Goal: Task Accomplishment & Management: Manage account settings

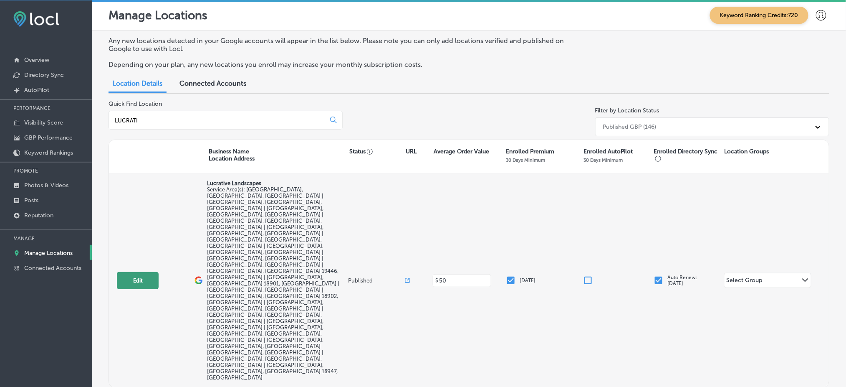
type input "LUCRATI"
click at [135, 272] on button "Edit" at bounding box center [138, 280] width 42 height 17
select select "US"
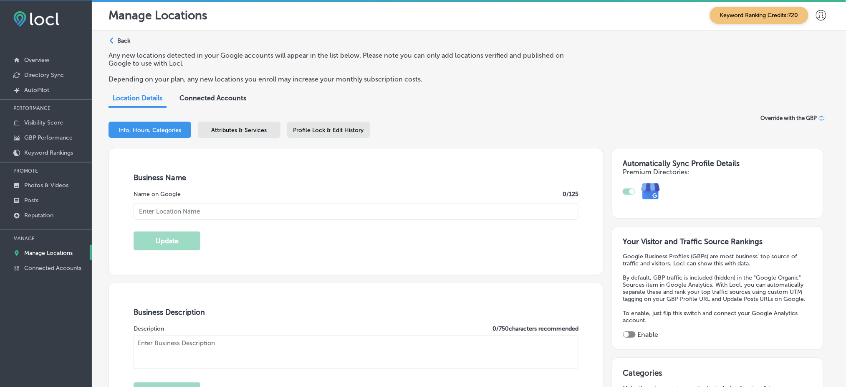
type input "Lucrative Landscapes"
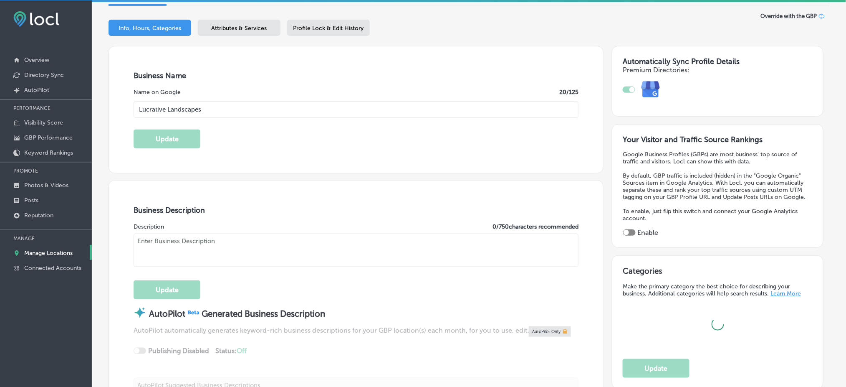
scroll to position [111, 0]
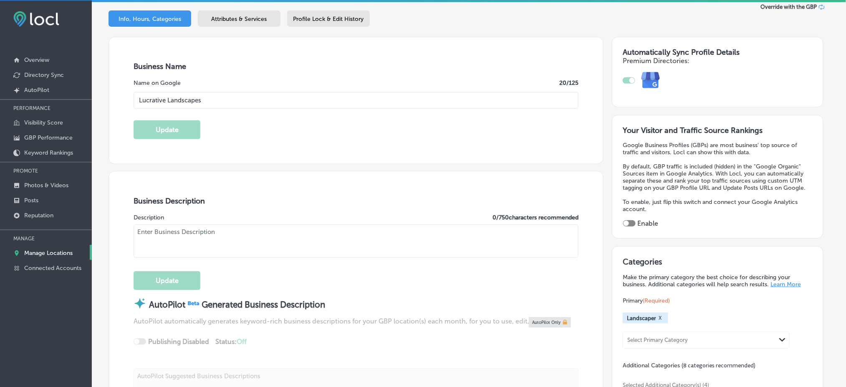
checkbox input "true"
type input "[STREET_ADDRESS]"
type input "Doylestown"
type input "18902"
type input "US"
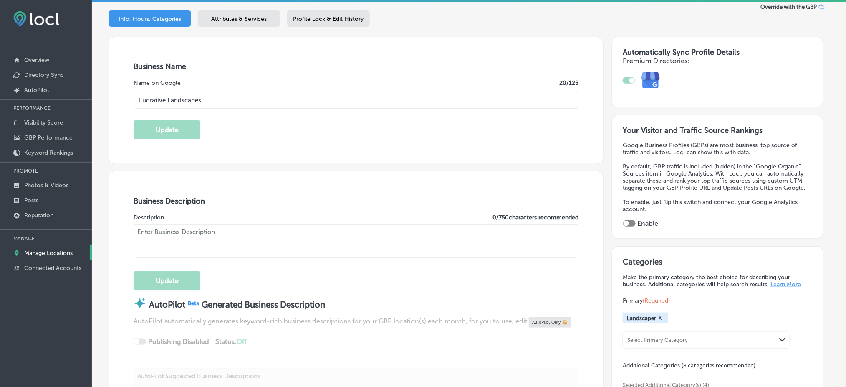
type input "https://lucrativelandscapes.com/"
type textarea "Lucrative Landscapes is a professional landscaping company that provides comple…"
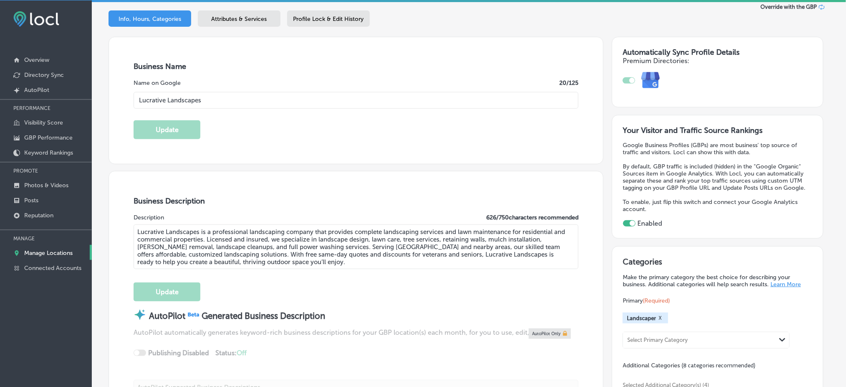
type input "+1 267 576 5118"
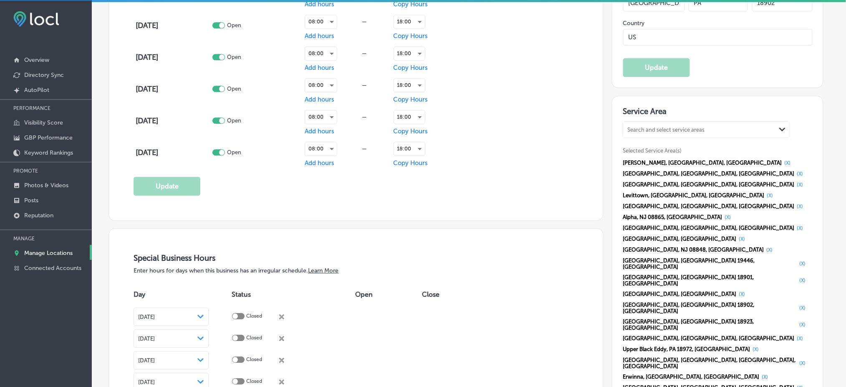
scroll to position [724, 0]
click at [38, 207] on link "Reputation" at bounding box center [46, 214] width 92 height 15
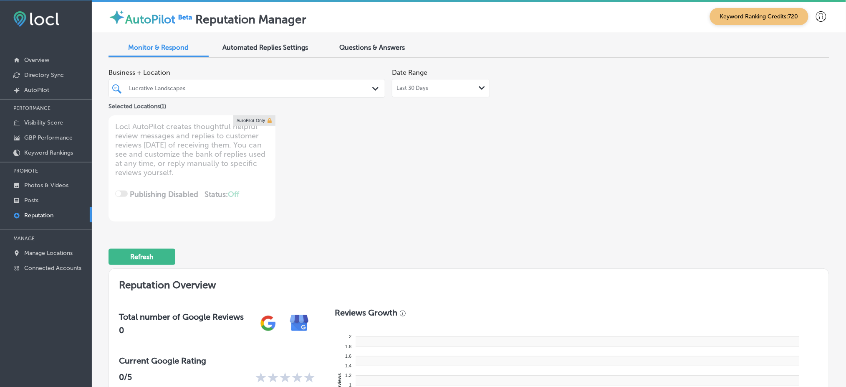
click at [445, 87] on div "Last 30 Days Path Created with Sketch." at bounding box center [441, 88] width 89 height 7
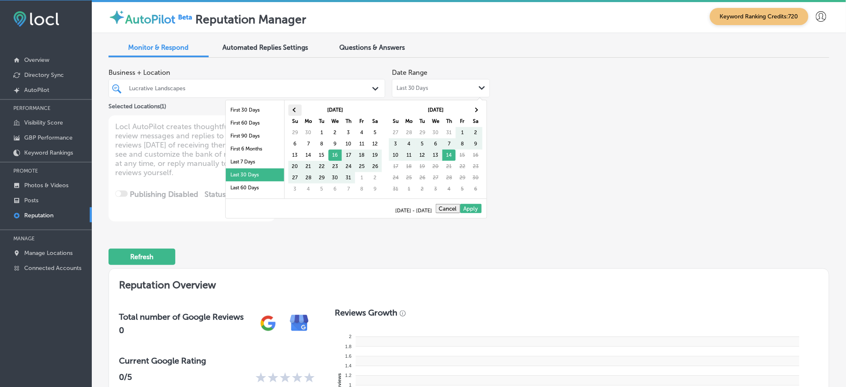
click at [291, 109] on th at bounding box center [295, 109] width 13 height 11
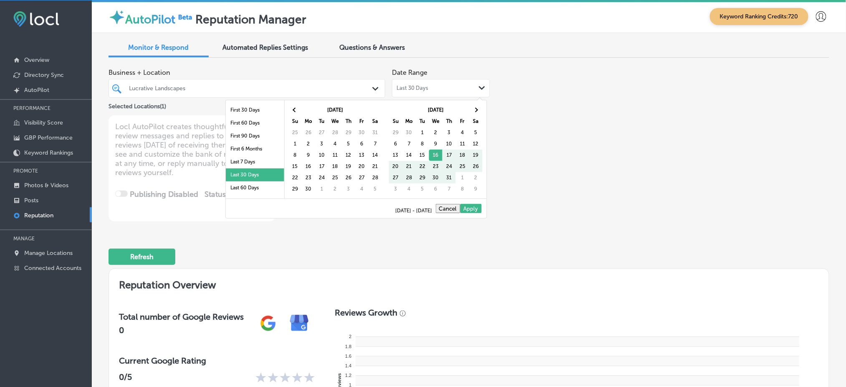
click at [291, 109] on th at bounding box center [295, 109] width 13 height 11
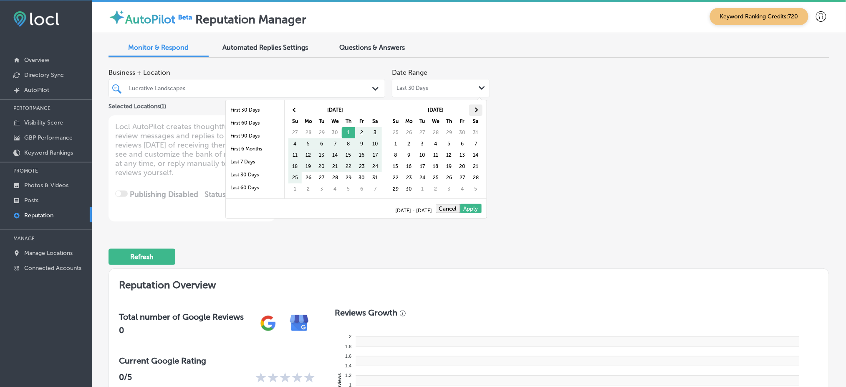
click at [479, 106] on th at bounding box center [475, 109] width 13 height 11
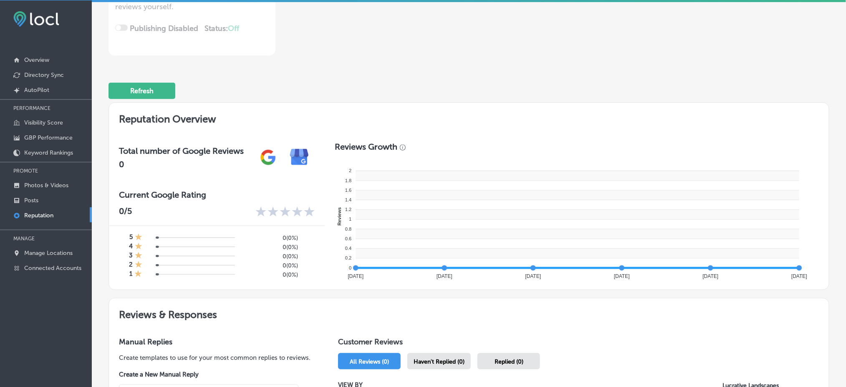
type textarea "x"
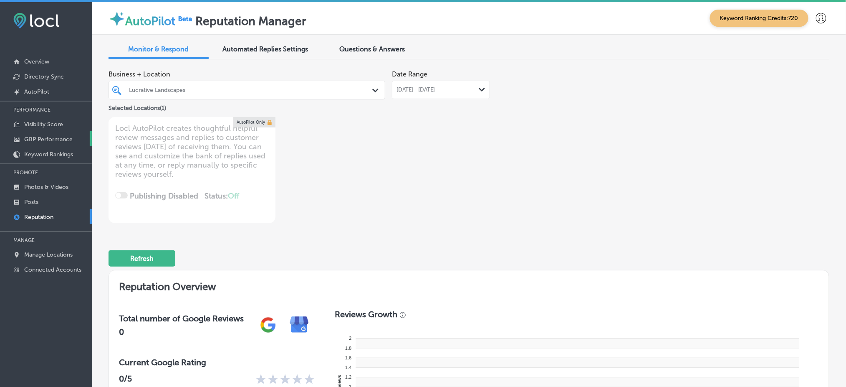
click at [31, 136] on p "GBP Performance" at bounding box center [48, 139] width 48 height 7
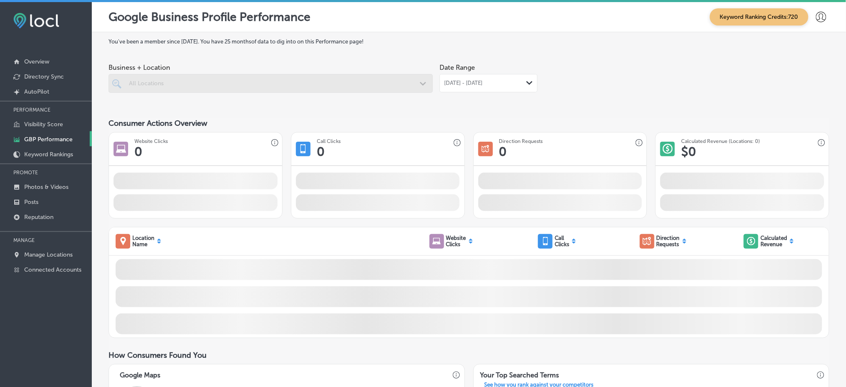
click at [456, 80] on span "Jul 01, 2025 - Jul 31, 2025" at bounding box center [463, 83] width 38 height 7
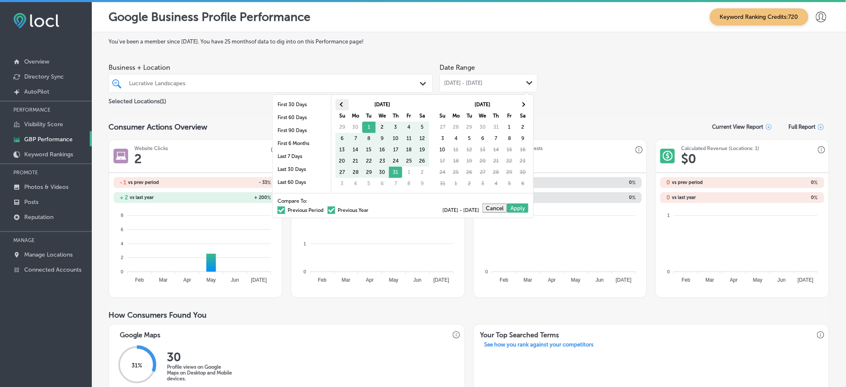
click at [343, 107] on th at bounding box center [342, 104] width 13 height 11
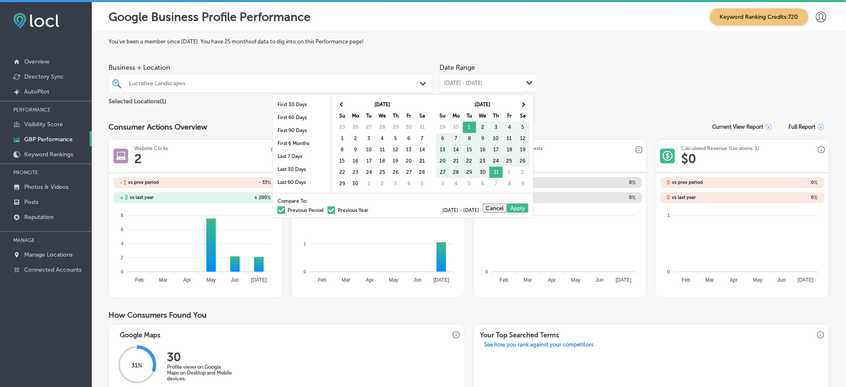
click at [343, 107] on th at bounding box center [342, 104] width 13 height 11
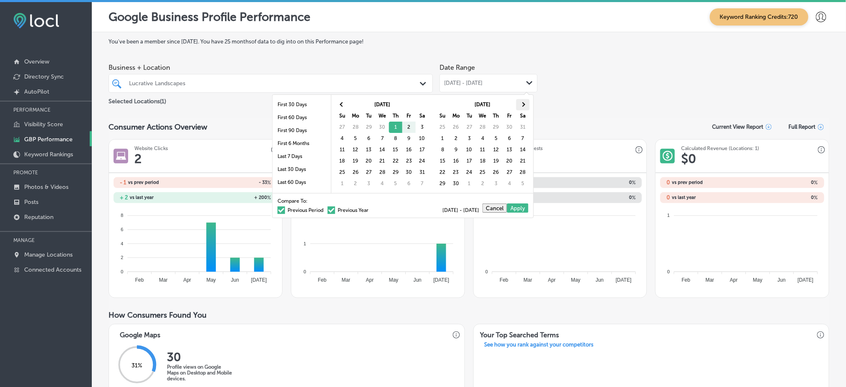
click at [521, 105] on th at bounding box center [523, 104] width 13 height 11
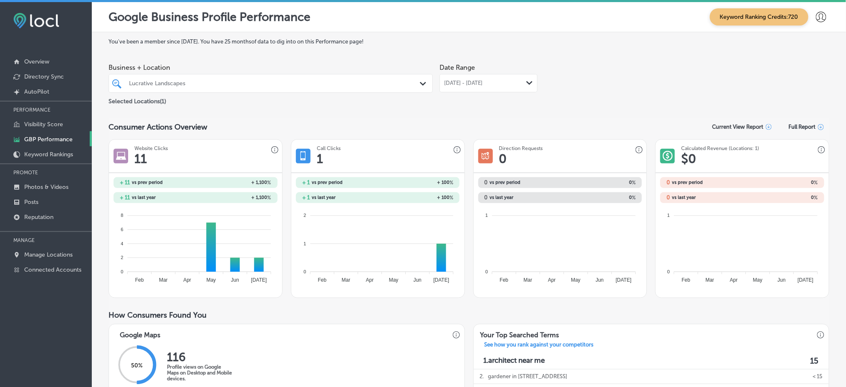
click at [464, 86] on div "May 01, 2025 - Jul 31, 2025 Path Created with Sketch." at bounding box center [489, 83] width 98 height 18
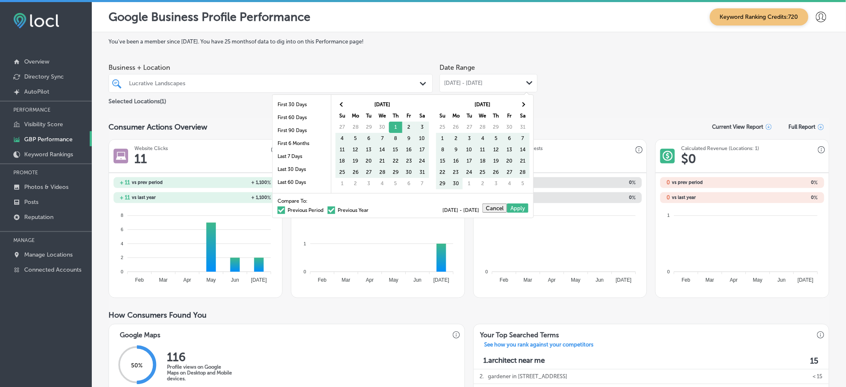
click at [328, 209] on span at bounding box center [332, 210] width 8 height 8
click at [370, 209] on input "Previous Year" at bounding box center [370, 209] width 0 height 0
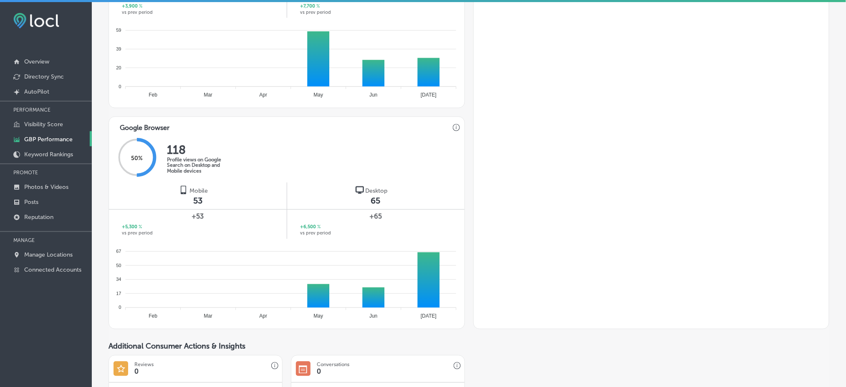
scroll to position [445, 0]
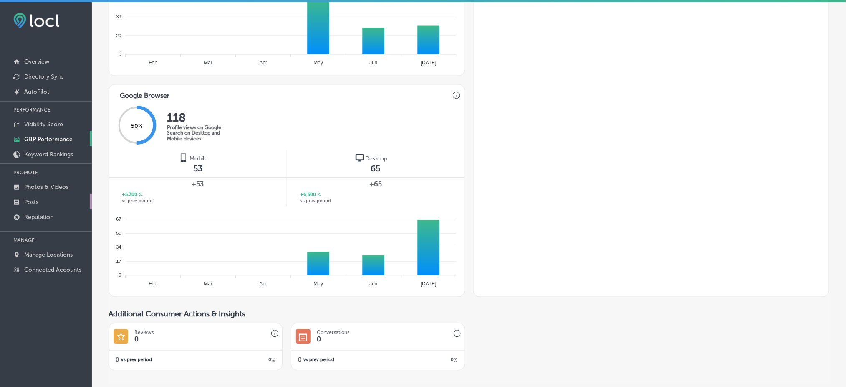
click at [64, 196] on link "Posts" at bounding box center [46, 201] width 92 height 15
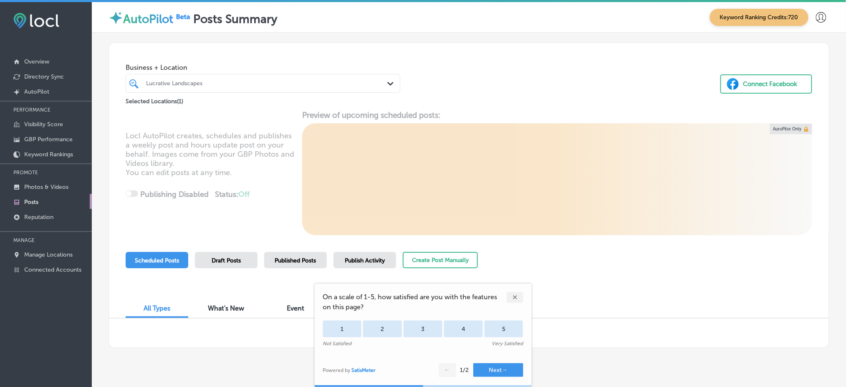
click at [185, 85] on div "Lucrative Landscapes" at bounding box center [267, 83] width 242 height 7
click at [514, 294] on div "✕" at bounding box center [515, 297] width 17 height 11
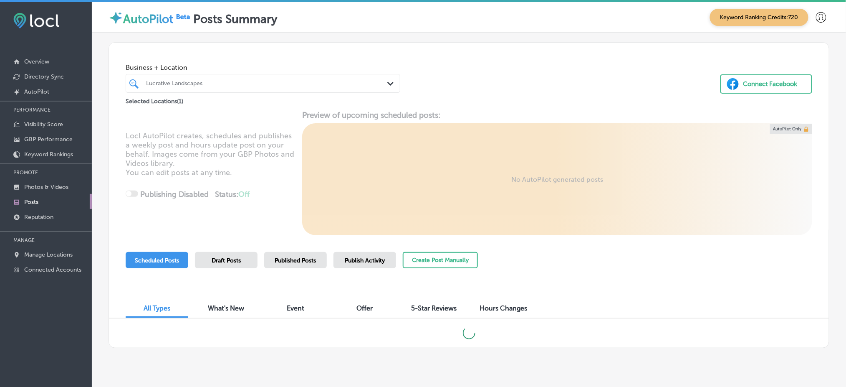
click at [263, 81] on div "Lucrative Landscapes" at bounding box center [267, 83] width 242 height 7
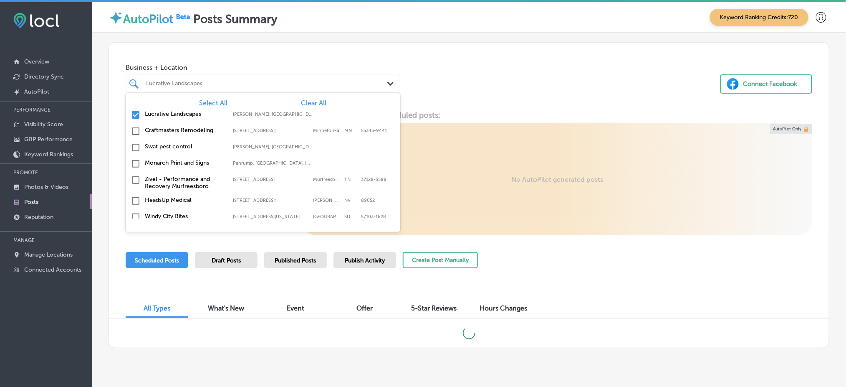
click at [301, 101] on span "Clear All" at bounding box center [313, 103] width 25 height 8
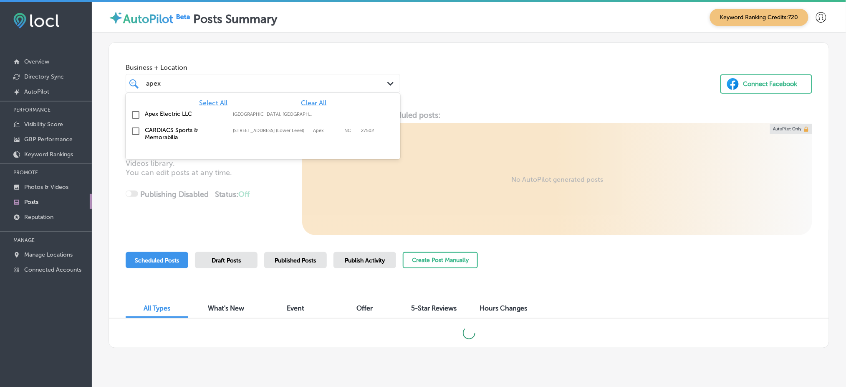
click at [244, 110] on div "Apex Electric LLC Erie, CO, USA | Denver, CO, USA | Lakewo ..." at bounding box center [245, 113] width 200 height 7
type input "apex"
click at [496, 74] on div "Business + Location option focused, 2 of 148. 3 results available for search te…" at bounding box center [469, 74] width 720 height 63
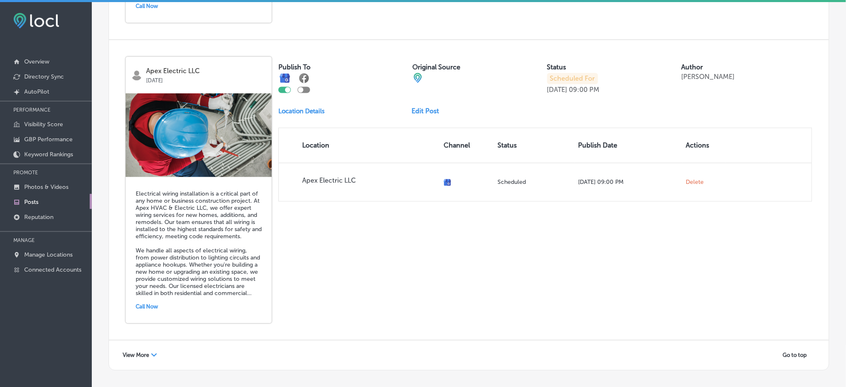
scroll to position [2, 0]
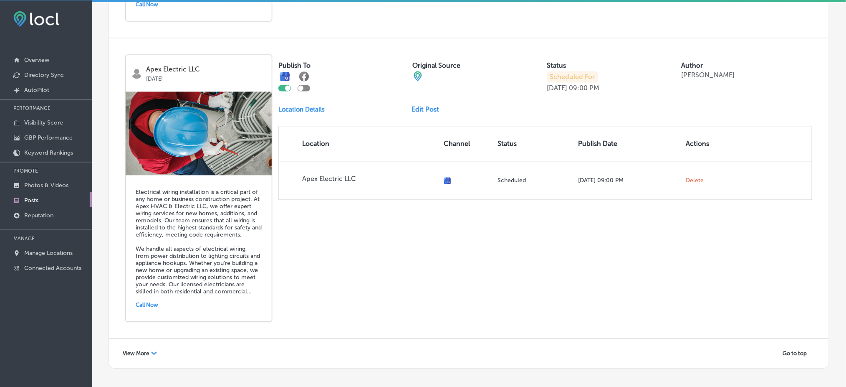
click at [132, 350] on span "View More" at bounding box center [136, 353] width 26 height 6
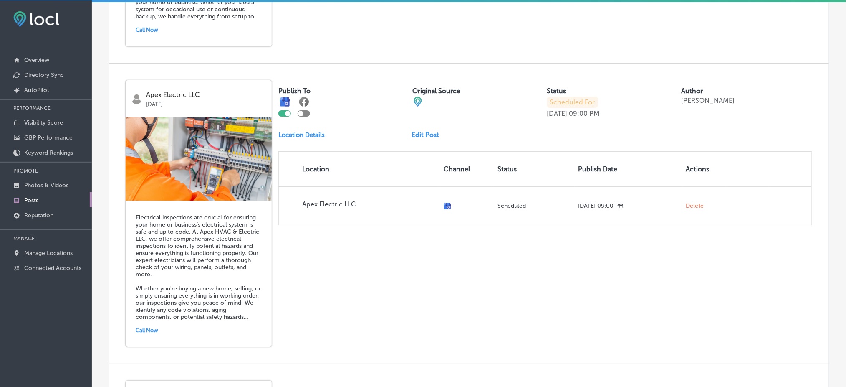
scroll to position [3544, 0]
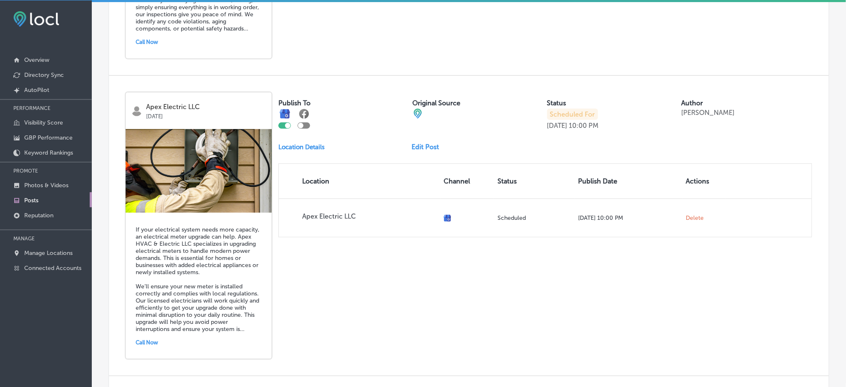
click at [137, 384] on div "View More Path Created with Sketch." at bounding box center [139, 390] width 45 height 13
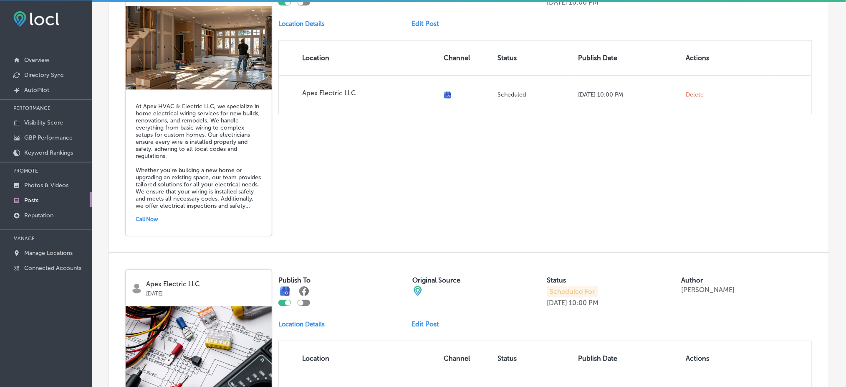
scroll to position [4425, 0]
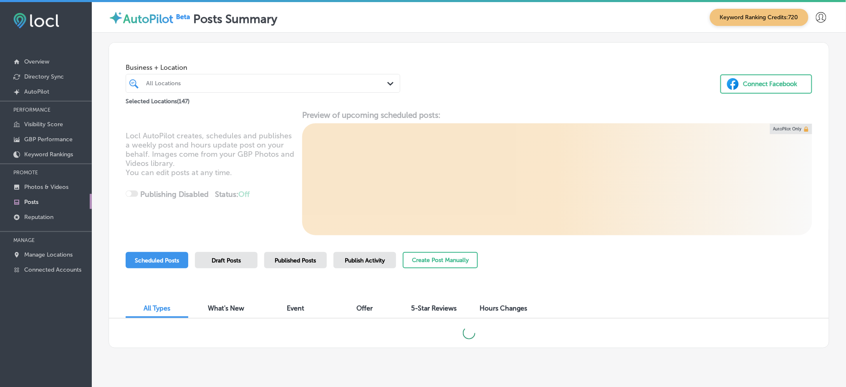
click at [208, 81] on div "All Locations" at bounding box center [267, 83] width 242 height 7
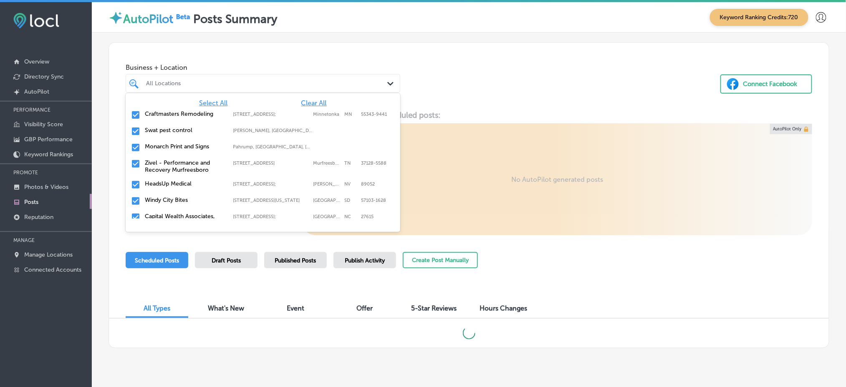
click at [305, 103] on span "Clear All" at bounding box center [313, 103] width 25 height 8
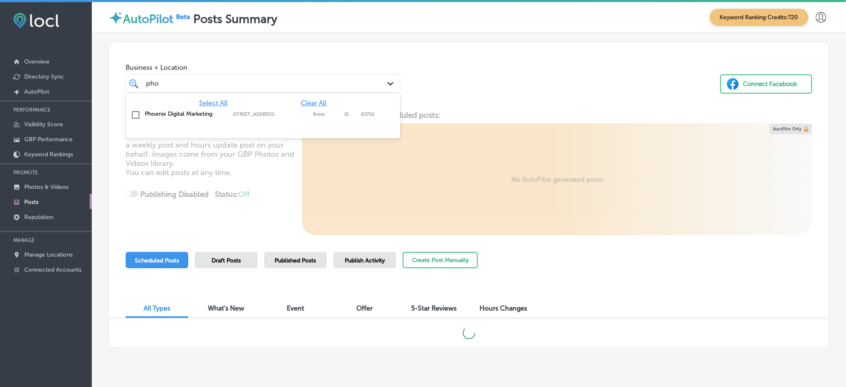
click at [276, 112] on label "[STREET_ADDRESS]" at bounding box center [271, 113] width 76 height 5
type input "pho"
click at [548, 71] on div "Business + Location option [STREET_ADDRESS]. option [STREET_ADDRESS]. 2 results…" at bounding box center [469, 74] width 720 height 63
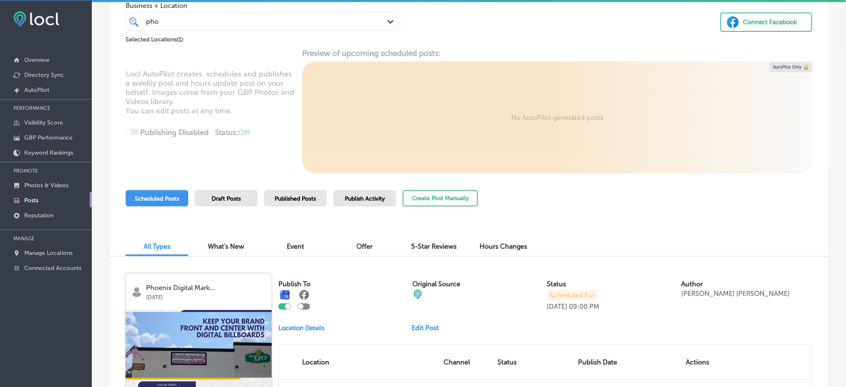
scroll to position [182, 0]
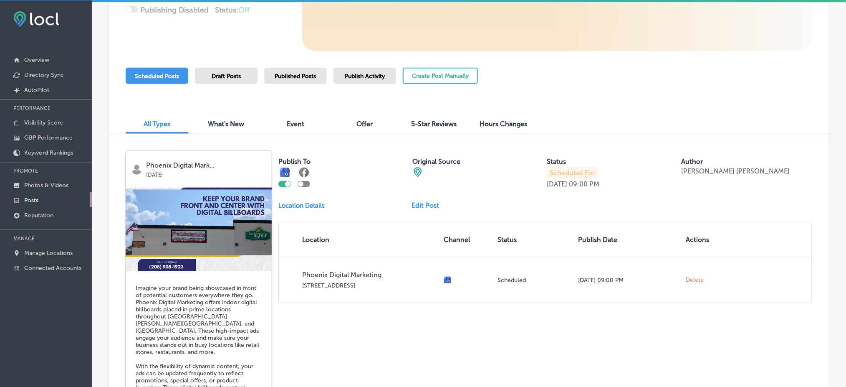
click at [291, 74] on span "Published Posts" at bounding box center [295, 76] width 41 height 7
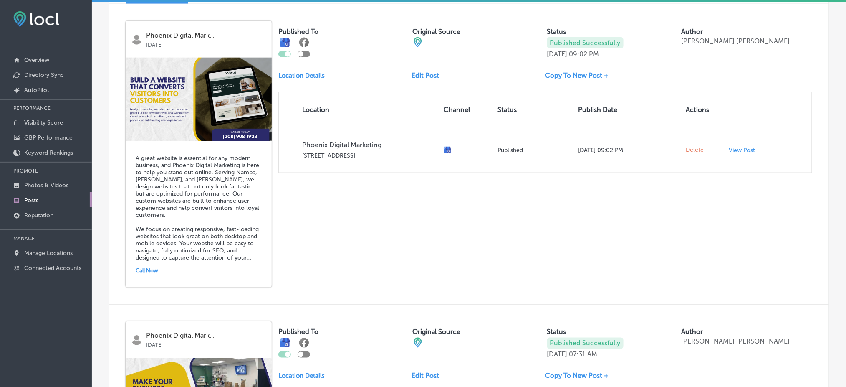
scroll to position [257, 0]
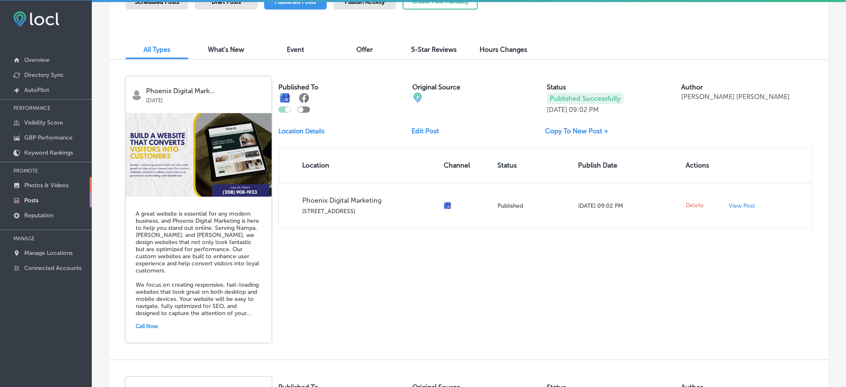
click at [47, 182] on p "Photos & Videos" at bounding box center [46, 185] width 44 height 7
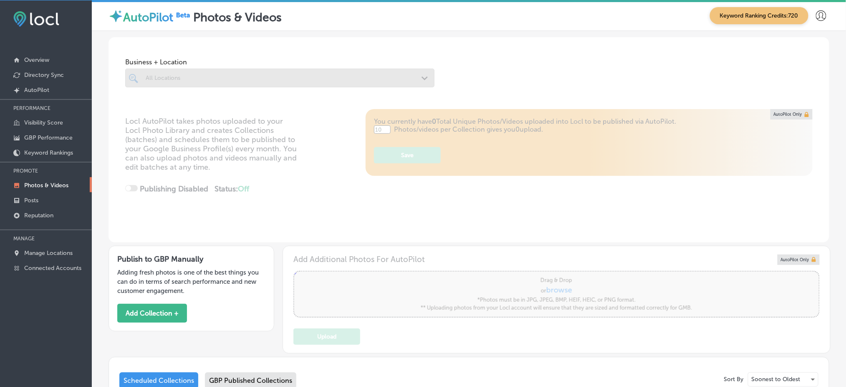
type input "5"
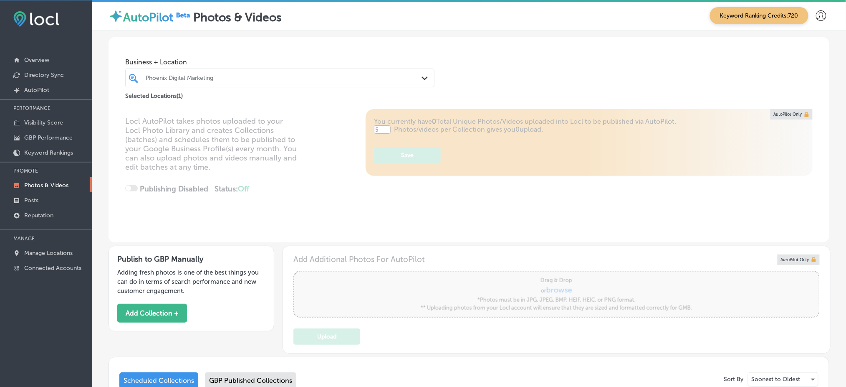
click at [211, 82] on div at bounding box center [266, 77] width 243 height 11
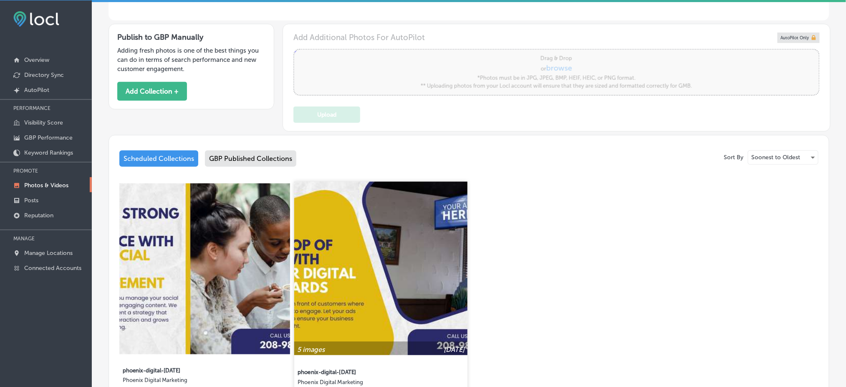
scroll to position [278, 0]
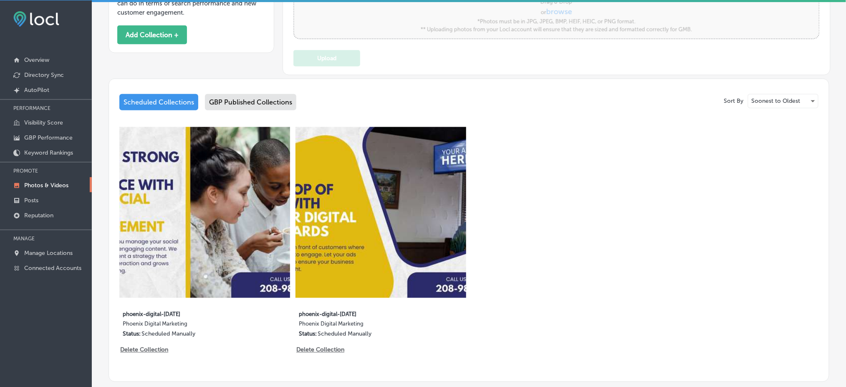
click at [266, 100] on div "GBP Published Collections" at bounding box center [250, 102] width 91 height 16
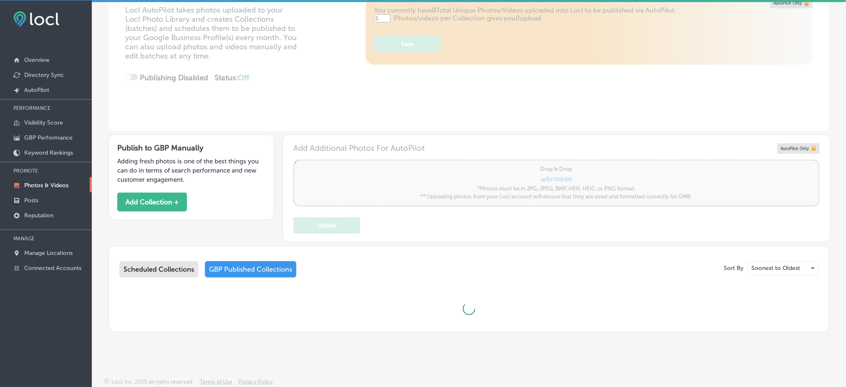
scroll to position [278, 0]
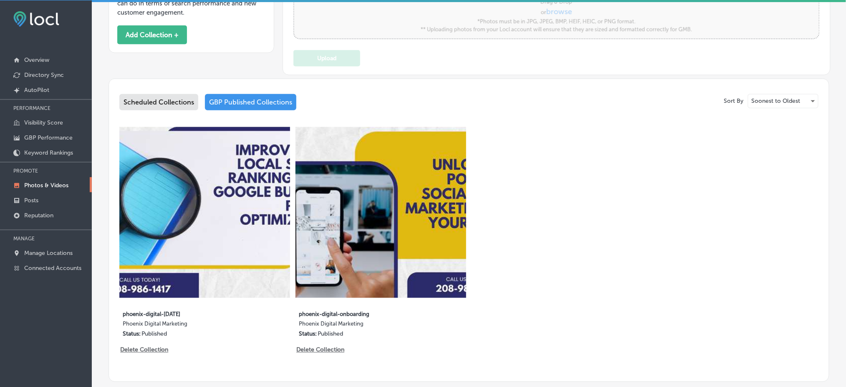
click at [169, 98] on div "Scheduled Collections" at bounding box center [158, 102] width 79 height 16
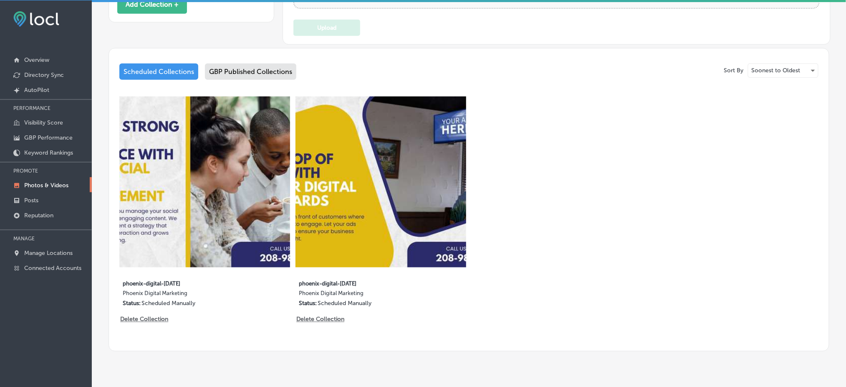
scroll to position [325, 0]
